Goal: Navigation & Orientation: Find specific page/section

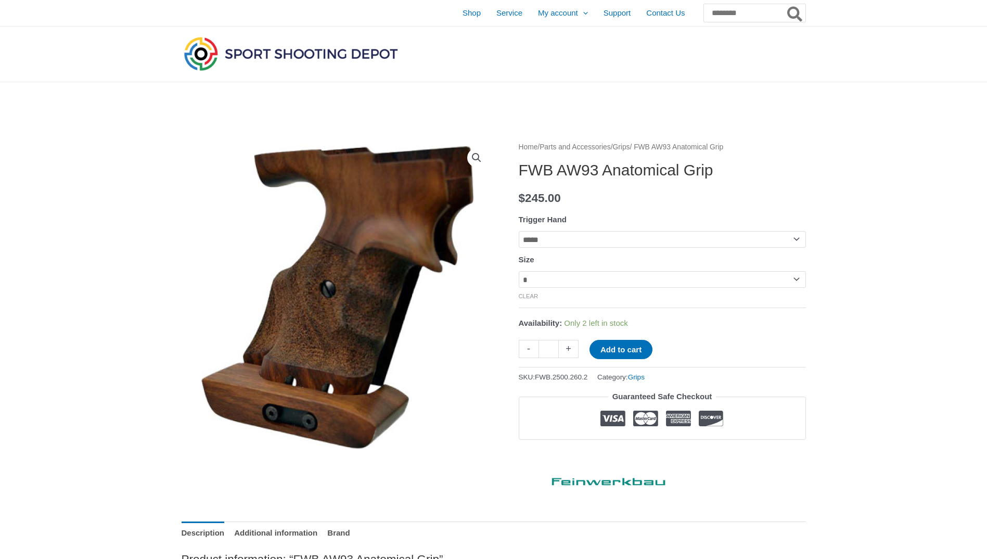
click at [630, 148] on link "Grips" at bounding box center [621, 147] width 17 height 8
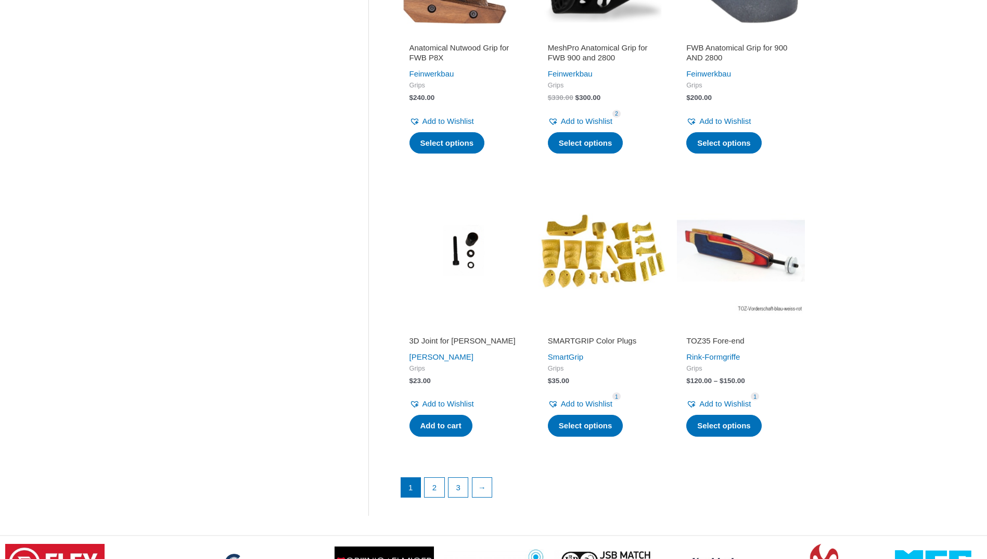
scroll to position [1228, 0]
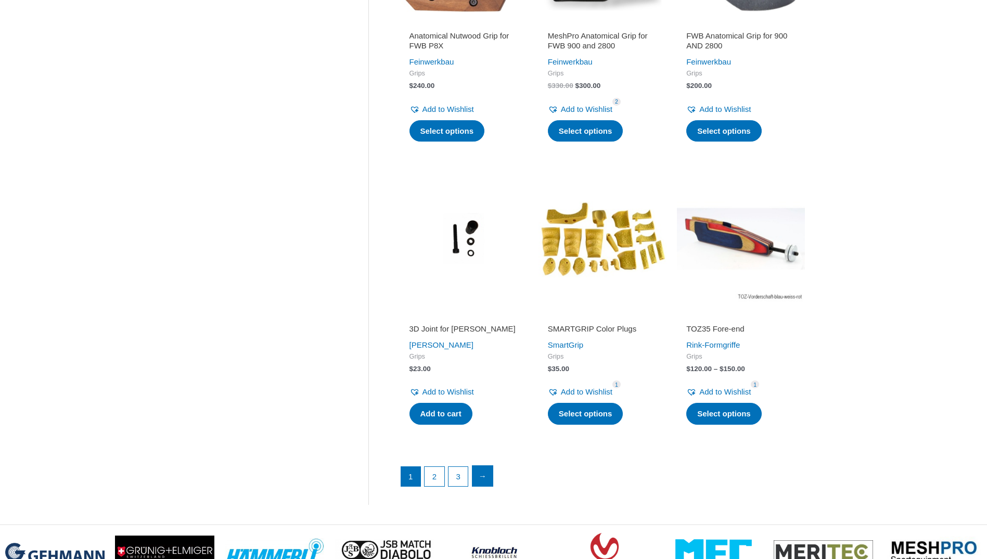
click at [486, 472] on link "→" at bounding box center [483, 476] width 21 height 21
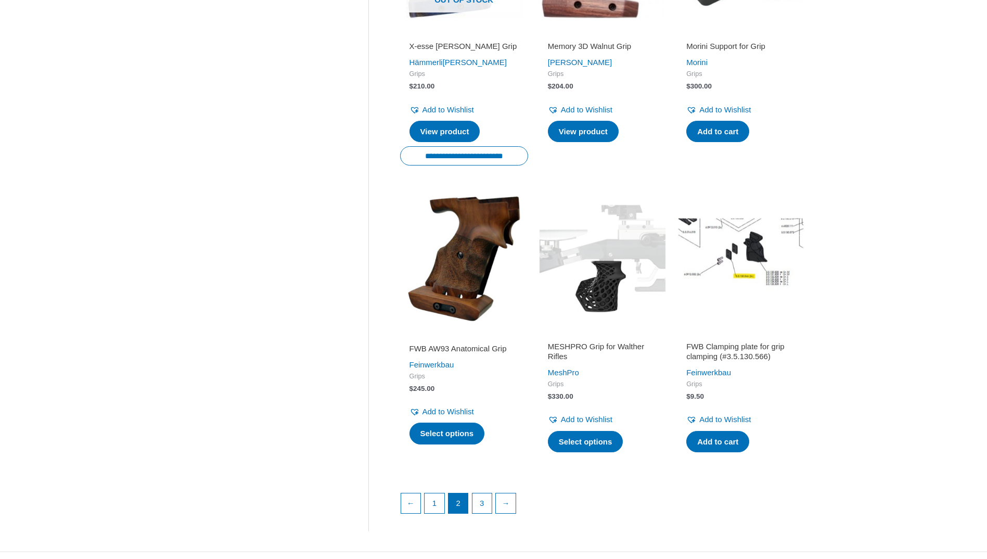
scroll to position [1259, 0]
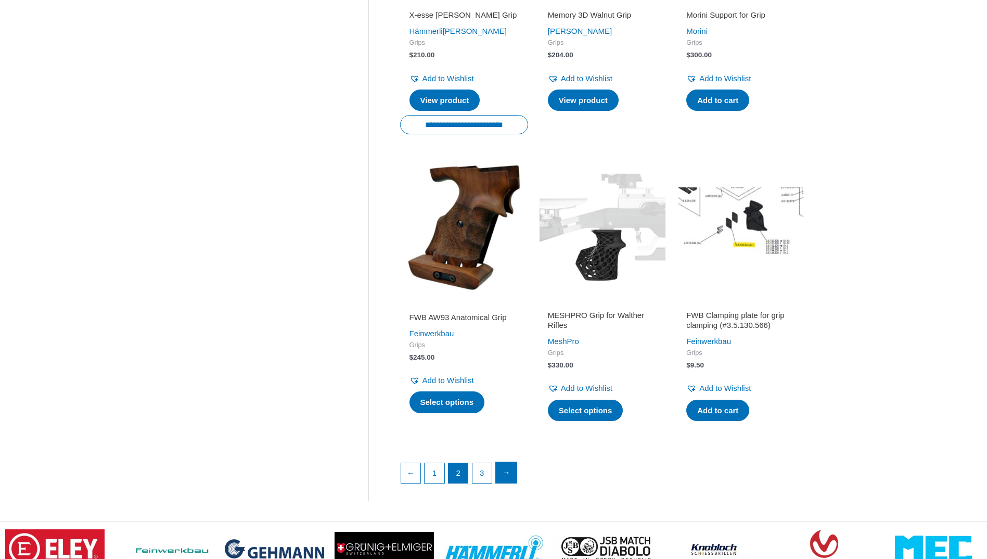
click at [506, 483] on link "→" at bounding box center [506, 472] width 21 height 21
